Goal: Task Accomplishment & Management: Complete application form

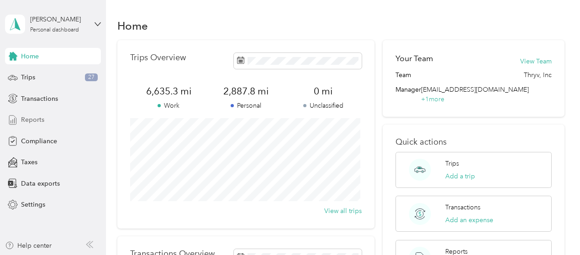
click at [29, 116] on span "Reports" at bounding box center [32, 120] width 23 height 10
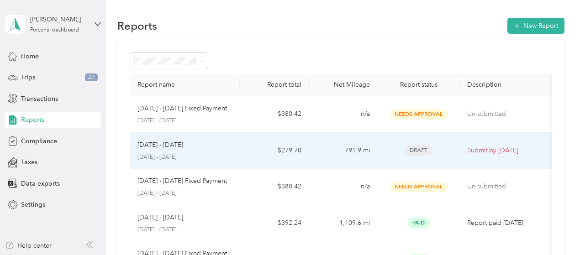
click at [160, 143] on p "[DATE] - [DATE]" at bounding box center [160, 145] width 46 height 10
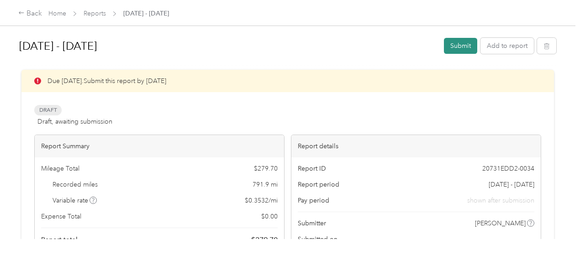
click at [460, 45] on button "Submit" at bounding box center [460, 46] width 33 height 16
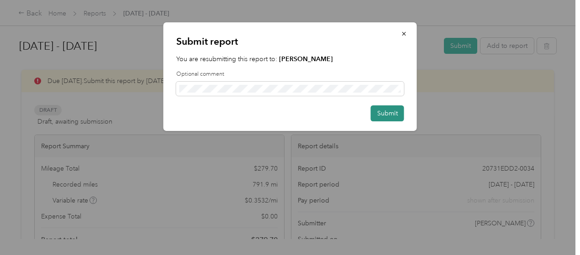
click at [385, 112] on button "Submit" at bounding box center [387, 114] width 33 height 16
